Goal: Information Seeking & Learning: Learn about a topic

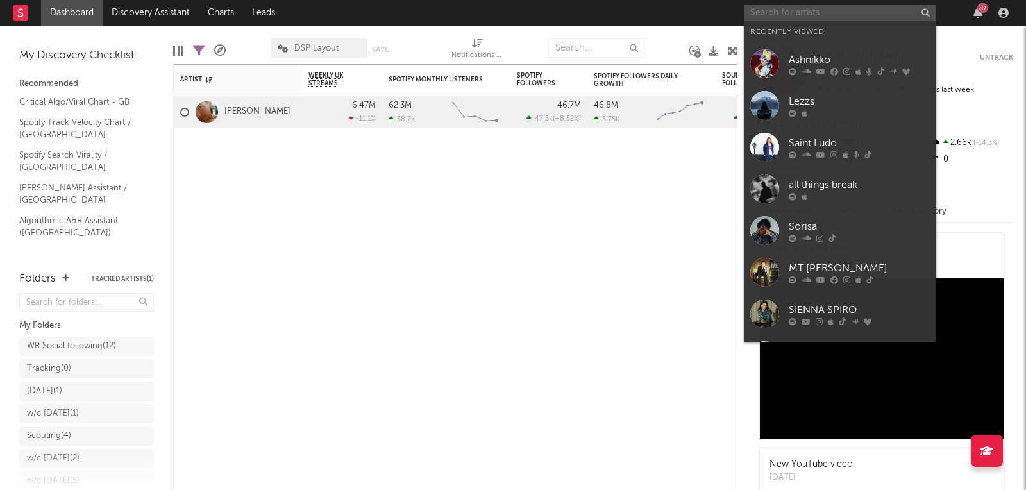
click at [825, 13] on input "text" at bounding box center [840, 13] width 192 height 16
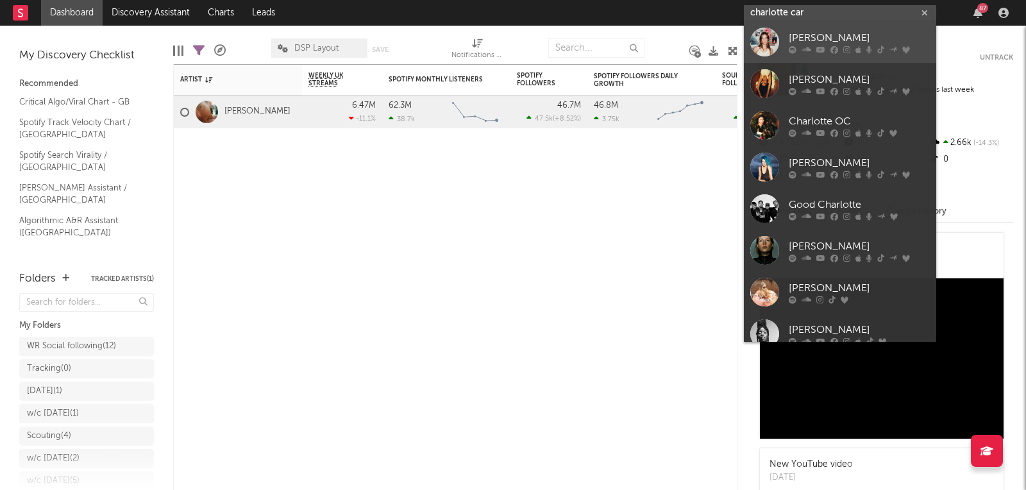
type input "charlotte car"
click at [817, 43] on div "[PERSON_NAME]" at bounding box center [859, 38] width 141 height 15
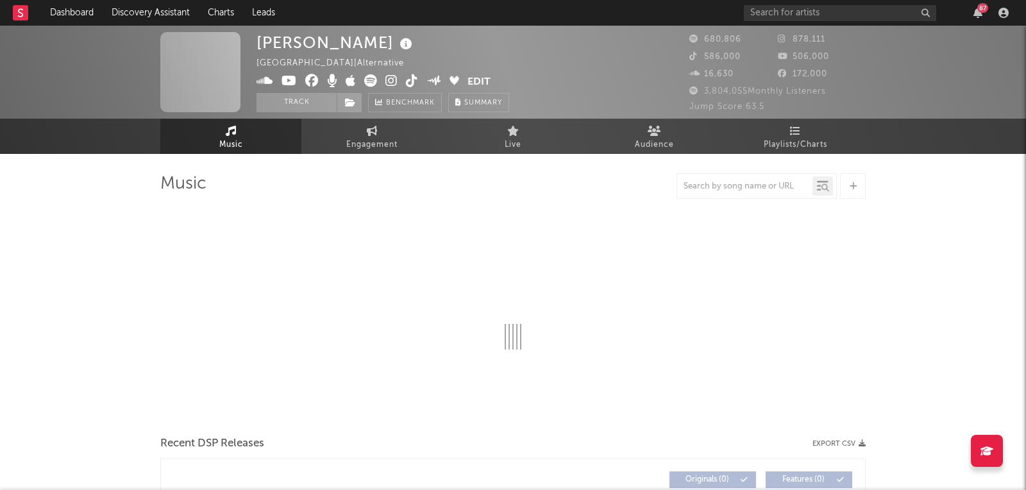
select select "6m"
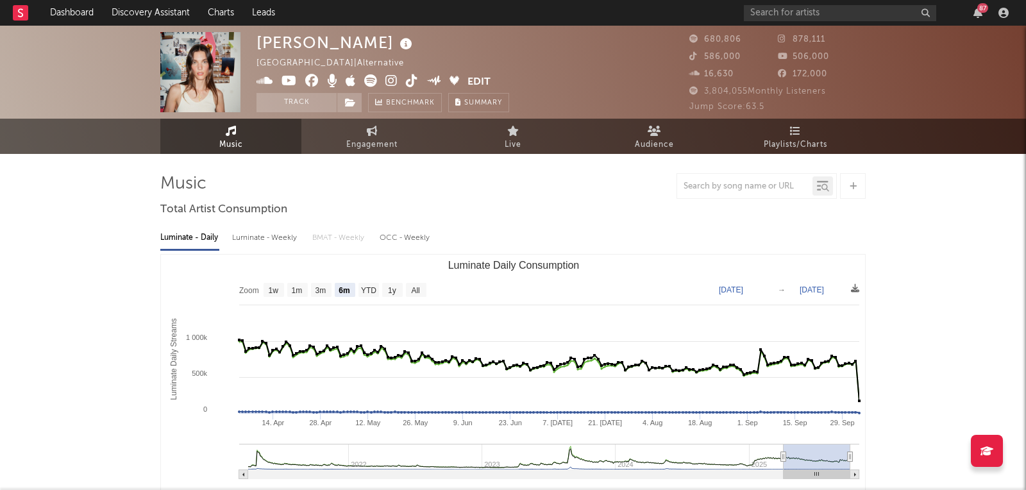
select select "6m"
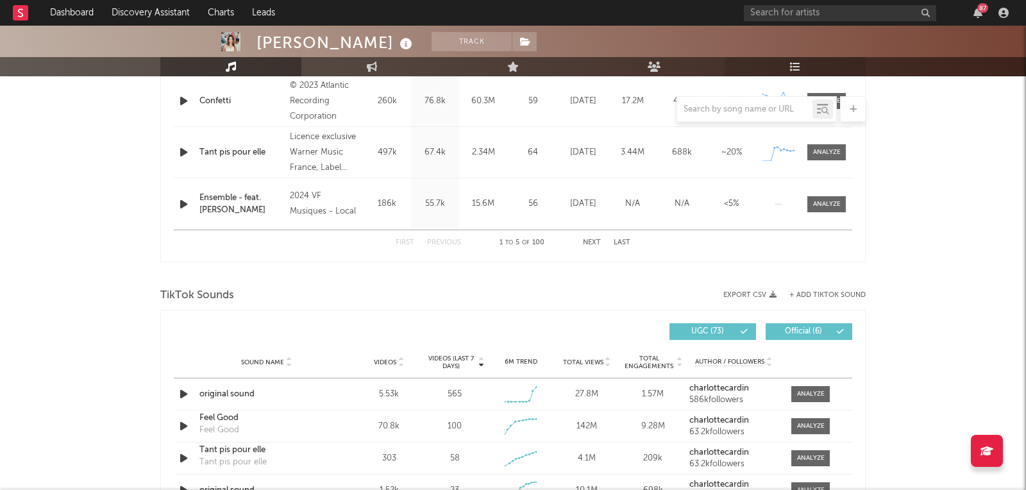
scroll to position [728, 0]
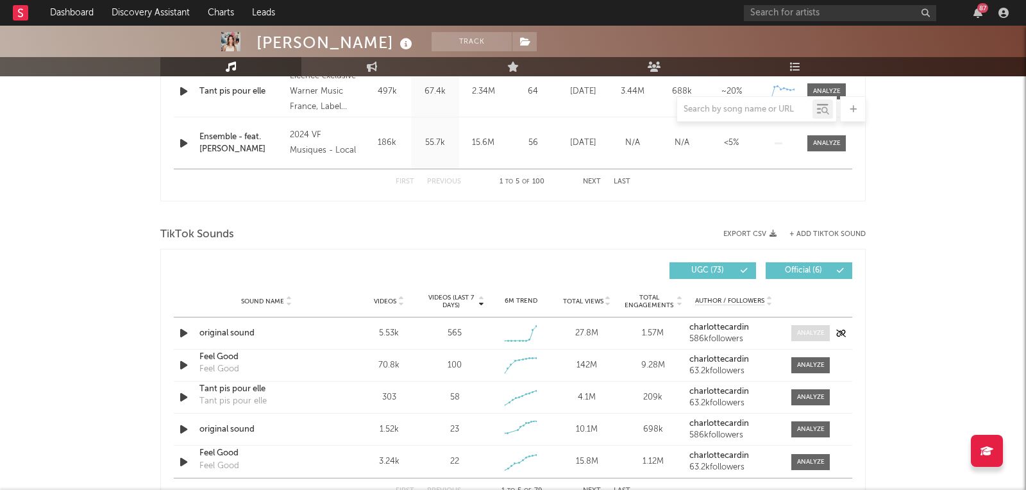
click at [810, 328] on div at bounding box center [811, 333] width 28 height 10
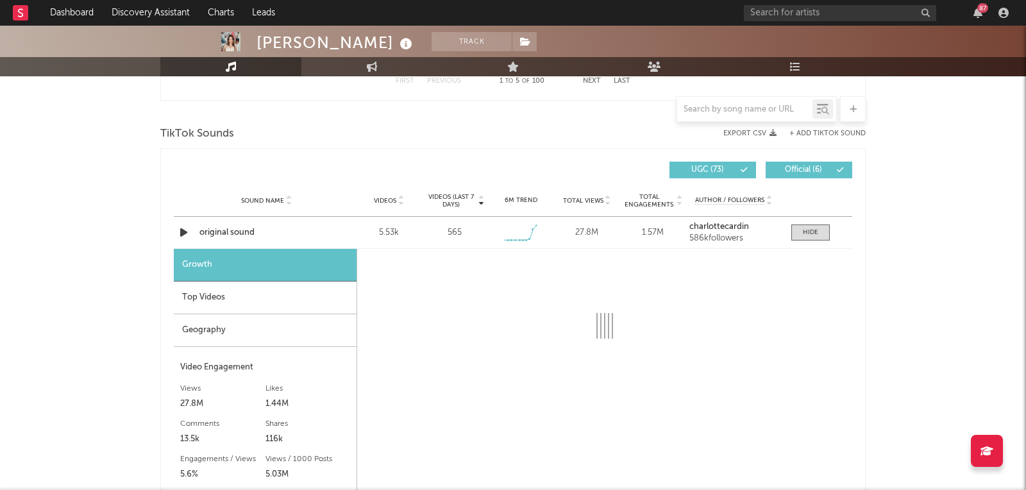
scroll to position [901, 0]
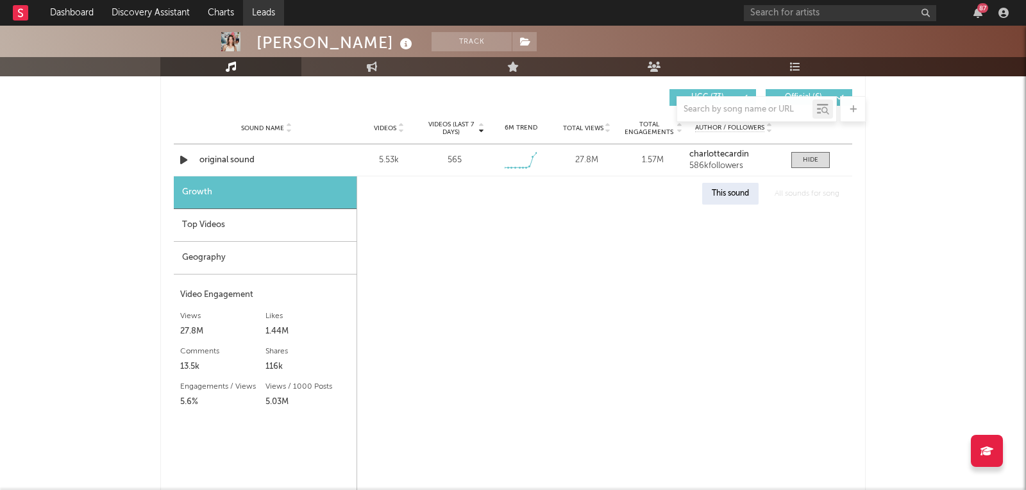
select select "6m"
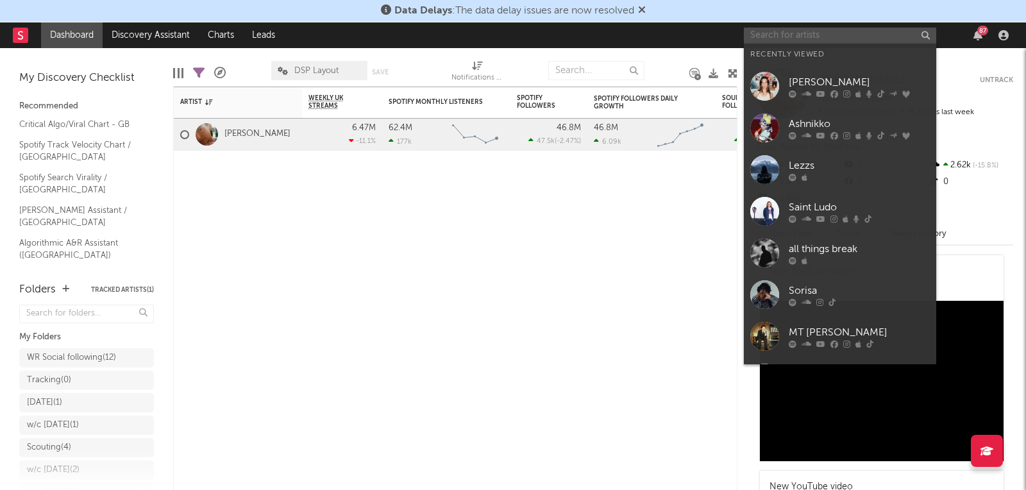
click at [825, 31] on input "text" at bounding box center [840, 36] width 192 height 16
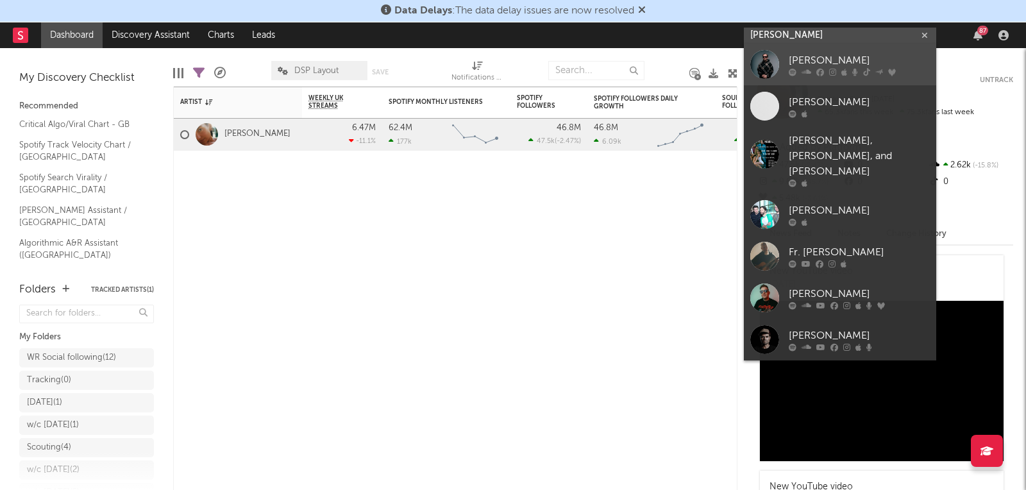
type input "max dean"
click at [814, 53] on div "Max Dean" at bounding box center [859, 60] width 141 height 15
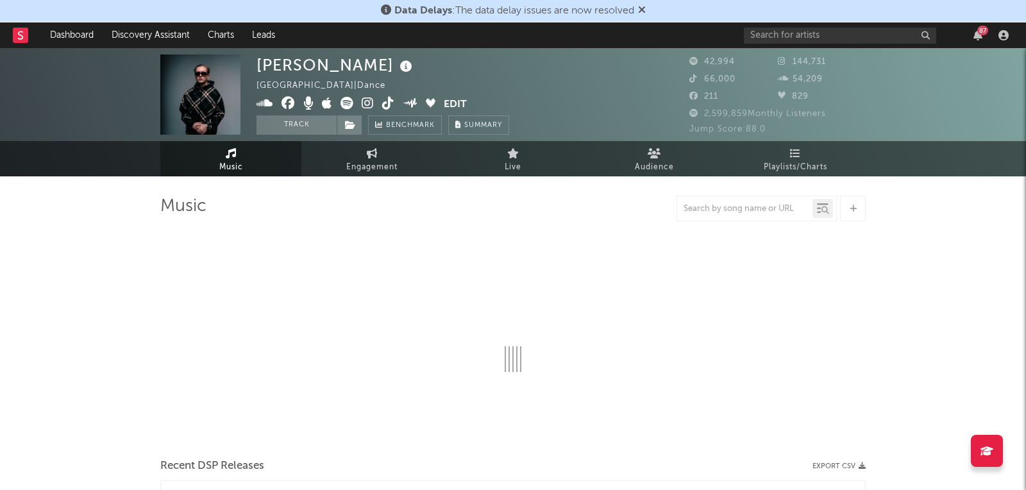
select select "6m"
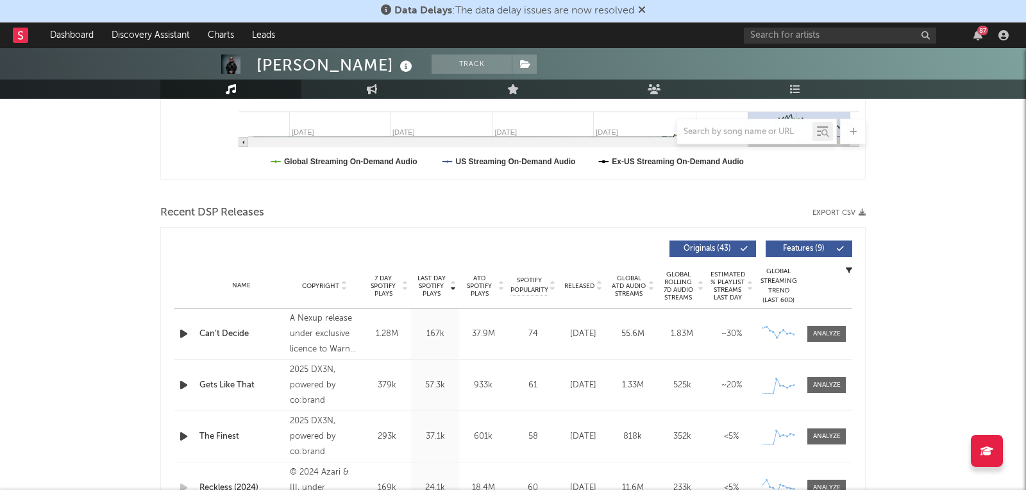
scroll to position [380, 0]
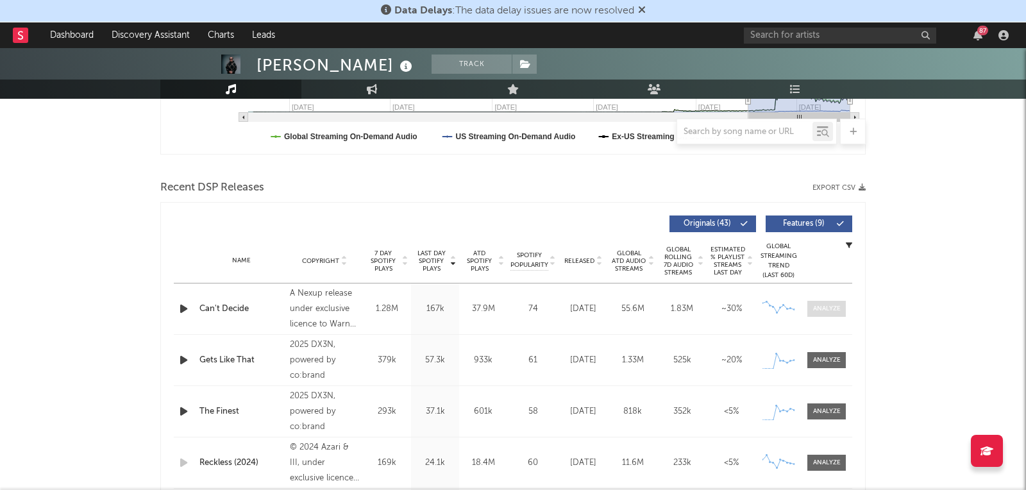
click at [821, 310] on div at bounding box center [827, 309] width 28 height 10
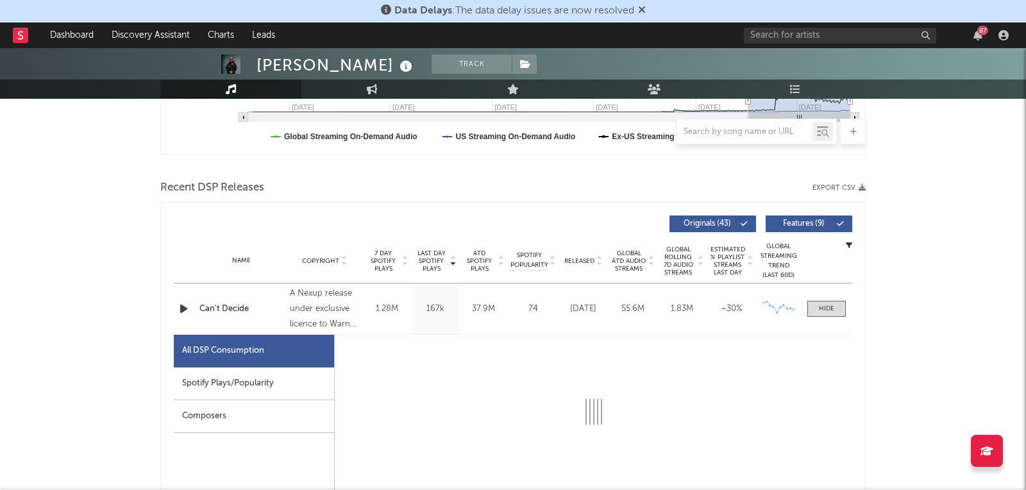
select select "1w"
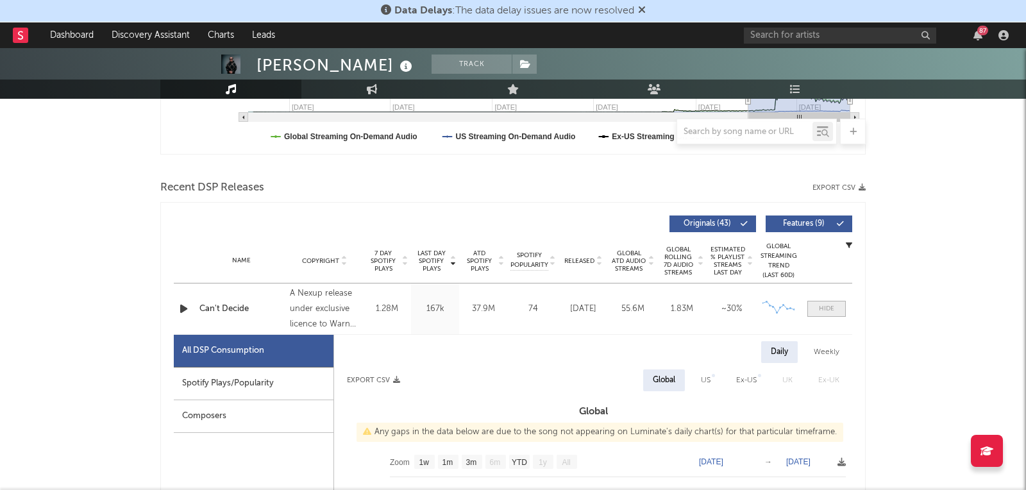
click at [828, 304] on div at bounding box center [826, 309] width 15 height 10
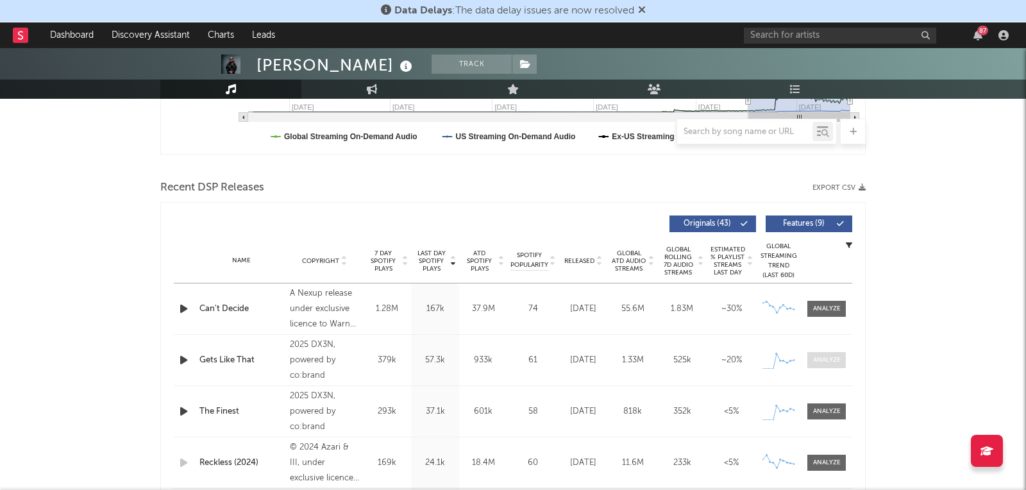
click at [814, 356] on div at bounding box center [827, 360] width 28 height 10
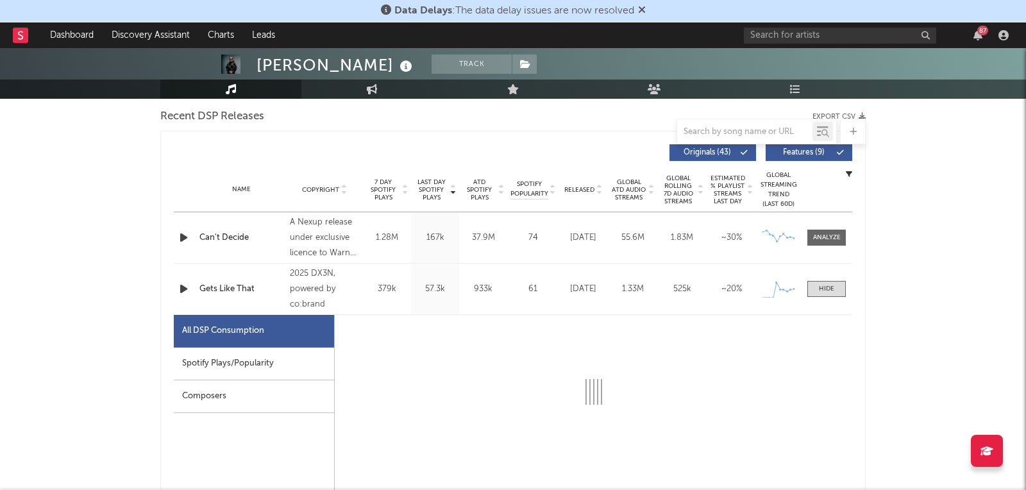
scroll to position [523, 0]
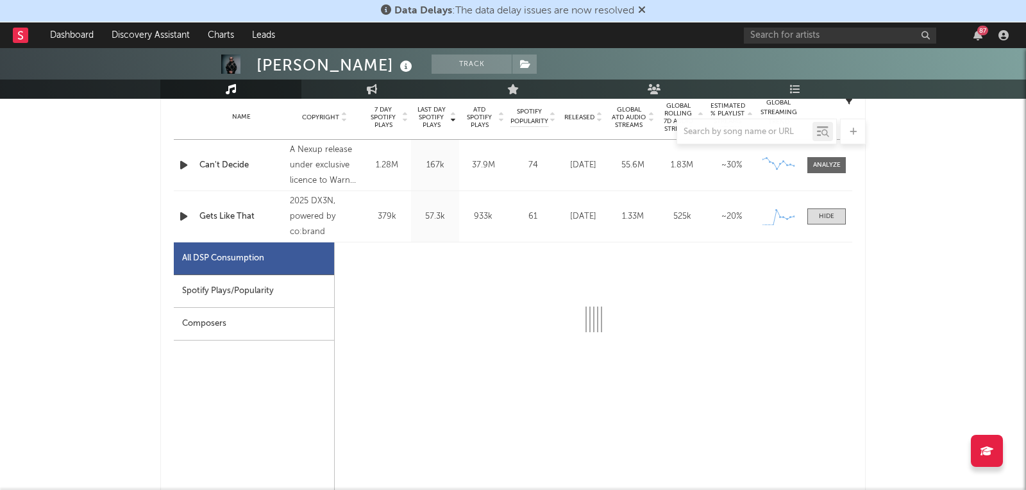
select select "1w"
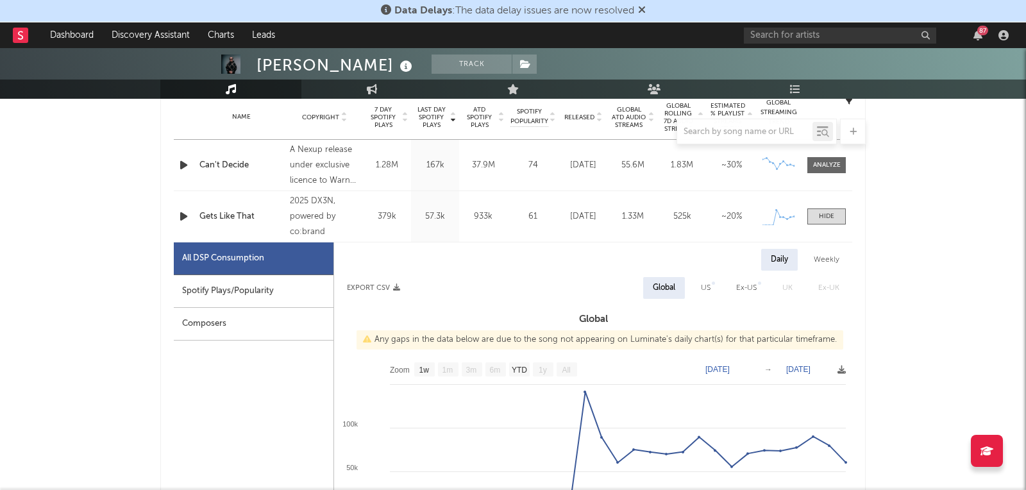
click at [814, 206] on div "Name Gets Like That Copyright 2025 DX3N, powered by co:brand Label DX3N Album N…" at bounding box center [513, 216] width 678 height 51
click at [827, 216] on div at bounding box center [826, 217] width 15 height 10
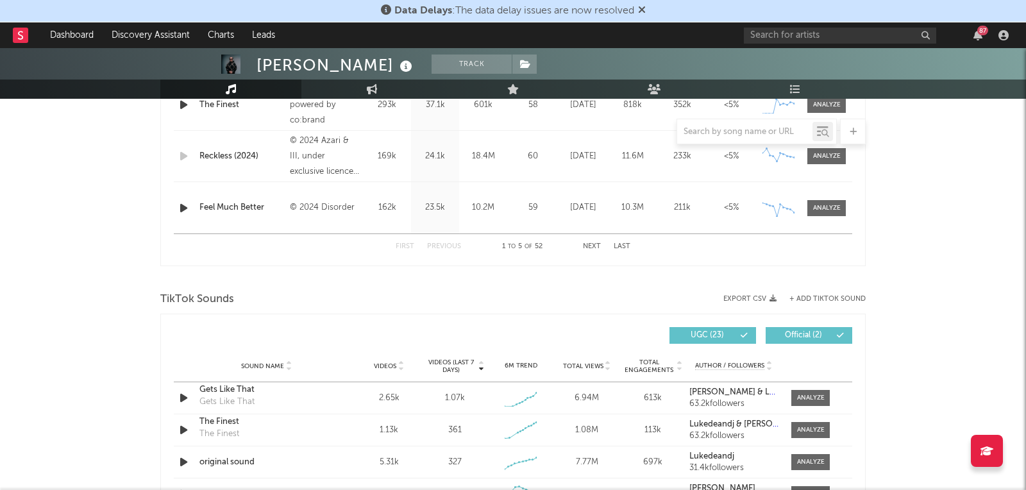
scroll to position [761, 0]
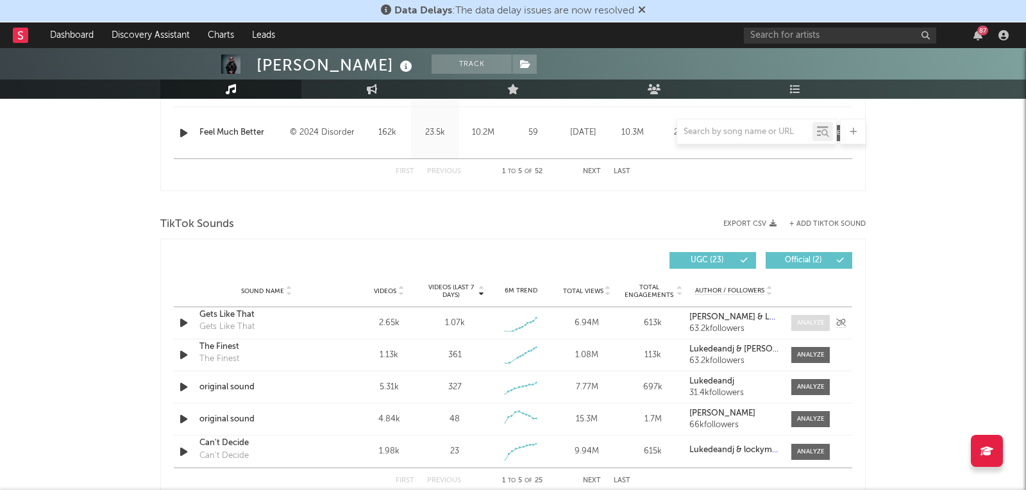
click at [804, 322] on div at bounding box center [811, 323] width 28 height 10
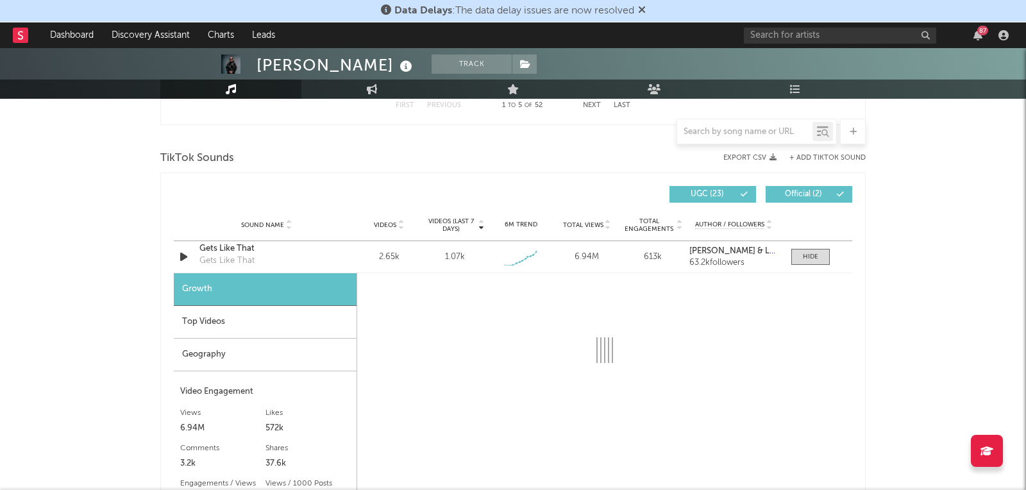
scroll to position [854, 0]
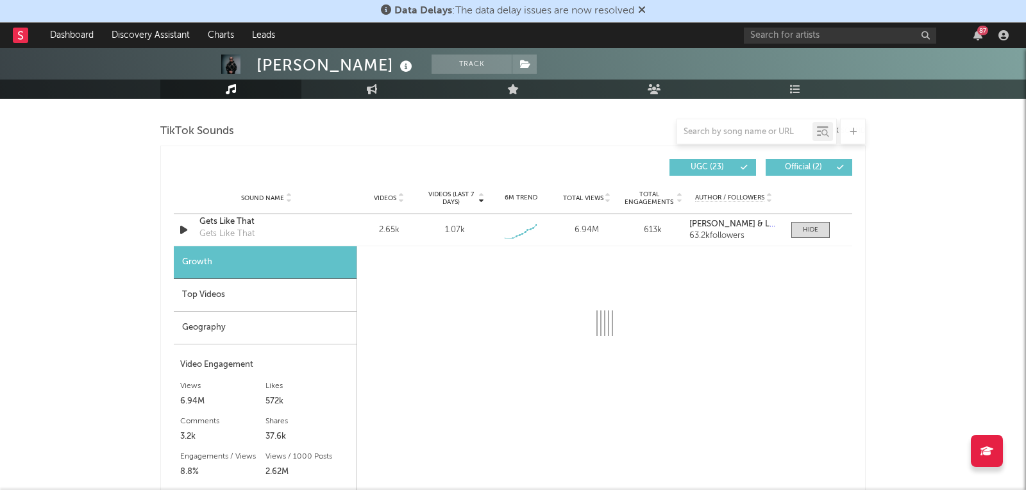
select select "1w"
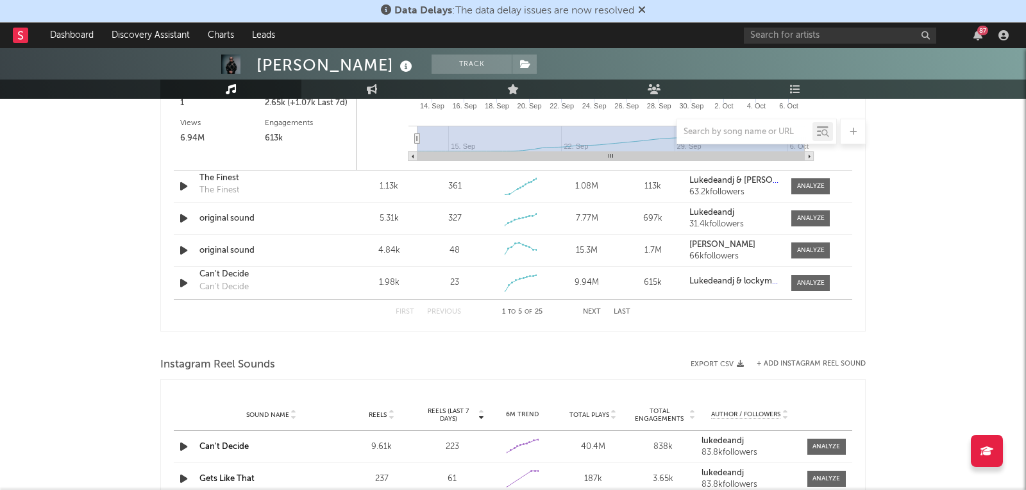
scroll to position [1193, 0]
